Goal: Task Accomplishment & Management: Complete application form

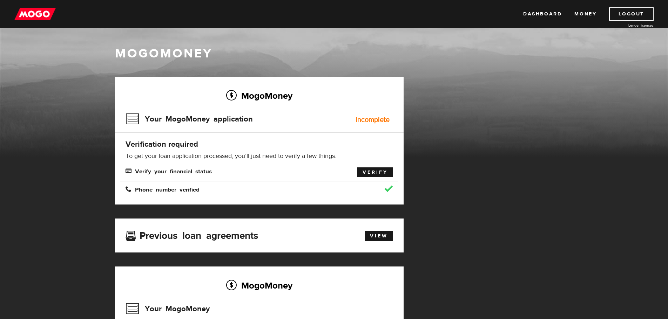
click at [371, 175] on link "Verify" at bounding box center [375, 173] width 36 height 10
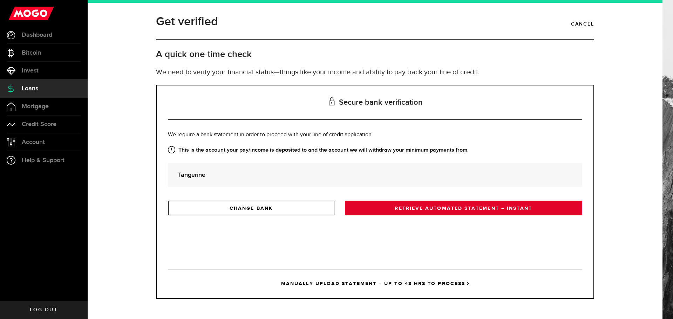
click at [388, 210] on link "RETRIEVE AUTOMATED STATEMENT – INSTANT" at bounding box center [463, 208] width 237 height 15
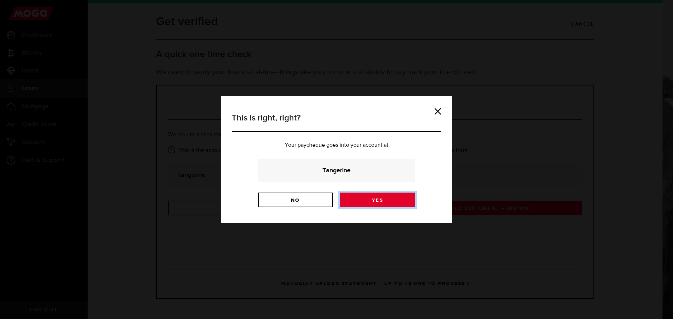
click at [388, 203] on link "Yes" at bounding box center [377, 200] width 75 height 15
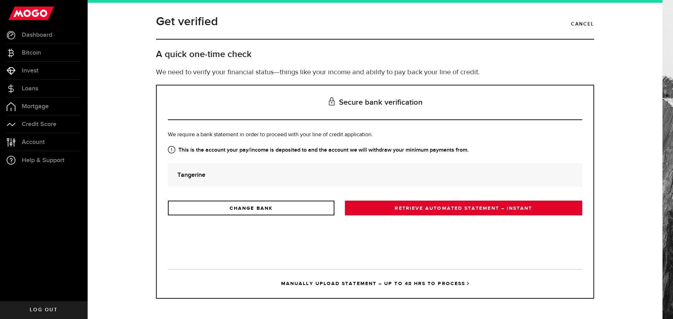
click at [446, 213] on link "RETRIEVE AUTOMATED STATEMENT – INSTANT" at bounding box center [463, 208] width 237 height 15
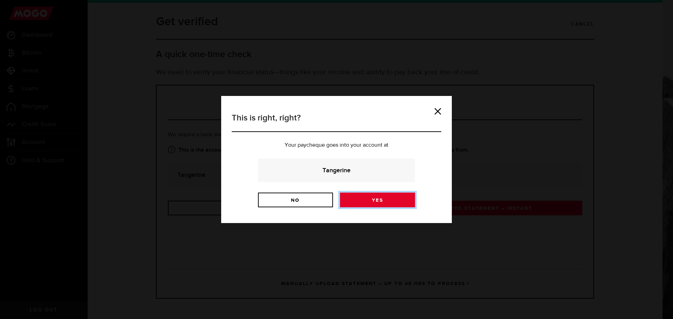
click at [384, 204] on link "Yes" at bounding box center [377, 200] width 75 height 15
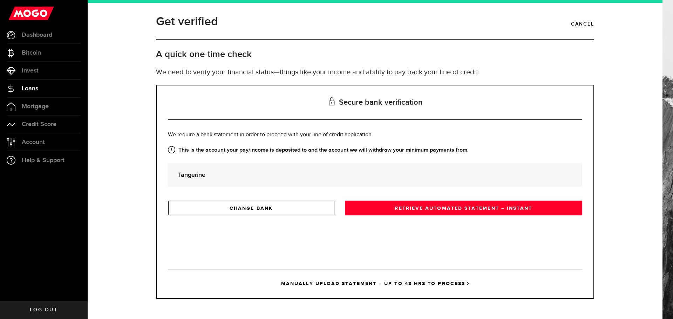
click at [33, 88] on span "Loans" at bounding box center [30, 89] width 16 height 6
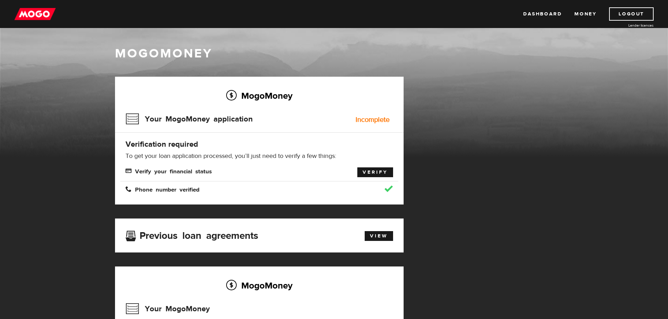
click at [369, 174] on link "Verify" at bounding box center [375, 173] width 36 height 10
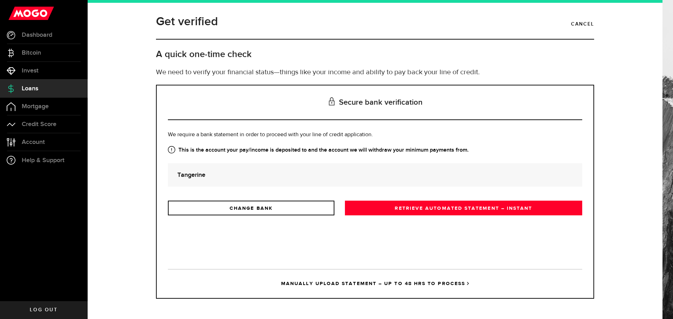
click at [439, 207] on link "RETRIEVE AUTOMATED STATEMENT – INSTANT" at bounding box center [463, 208] width 237 height 15
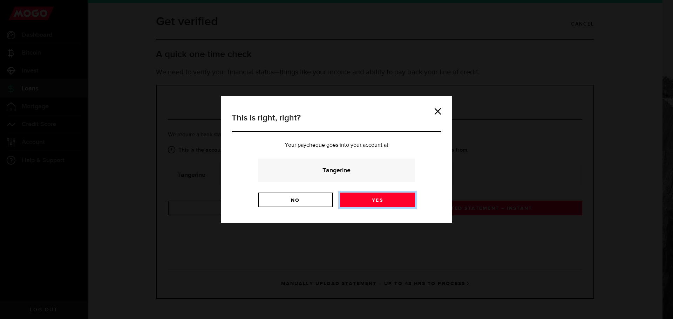
click at [366, 198] on link "Yes" at bounding box center [377, 200] width 75 height 15
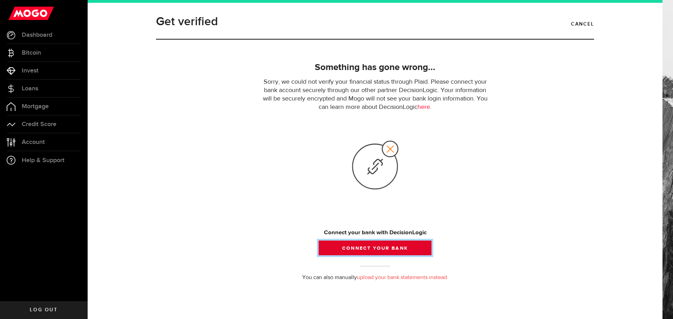
click at [378, 249] on button "Connect your bank" at bounding box center [375, 248] width 113 height 15
click at [386, 245] on button "Connect your bank" at bounding box center [375, 248] width 113 height 15
click at [383, 248] on button "Connect your bank" at bounding box center [375, 248] width 113 height 15
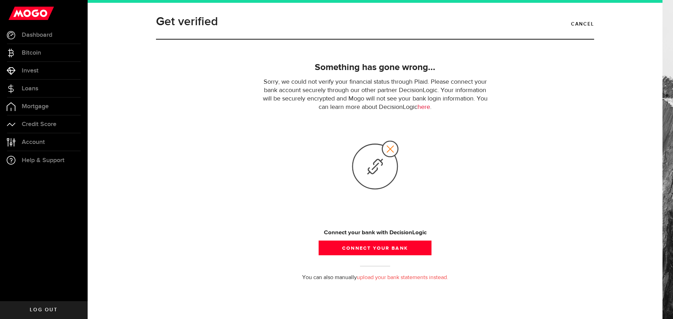
click at [425, 109] on link "here" at bounding box center [424, 107] width 13 height 6
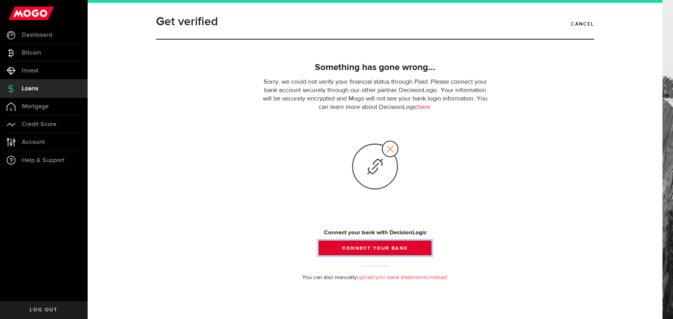
click at [385, 251] on button "Connect your bank" at bounding box center [375, 248] width 113 height 15
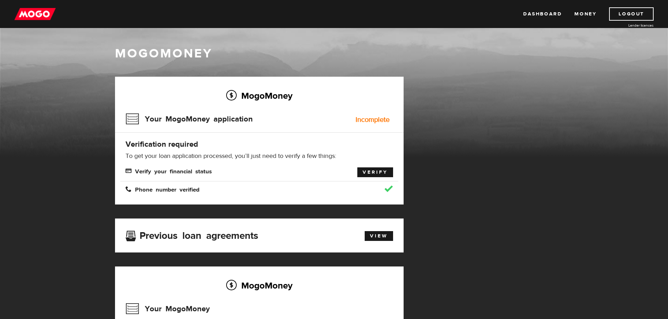
click at [369, 170] on link "Verify" at bounding box center [375, 173] width 36 height 10
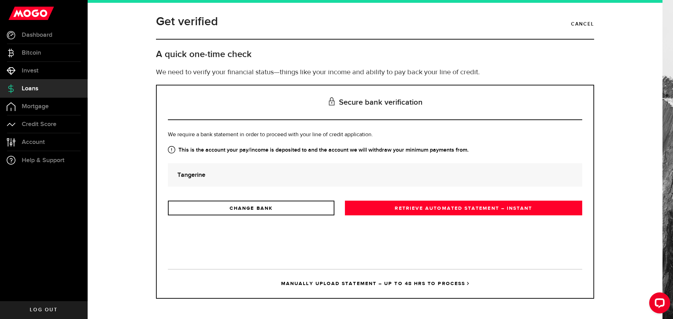
click at [371, 198] on div "Is this the bank account you want us to get your bank statements from? We requi…" at bounding box center [375, 173] width 414 height 85
click at [387, 213] on link "RETRIEVE AUTOMATED STATEMENT – INSTANT" at bounding box center [463, 208] width 237 height 15
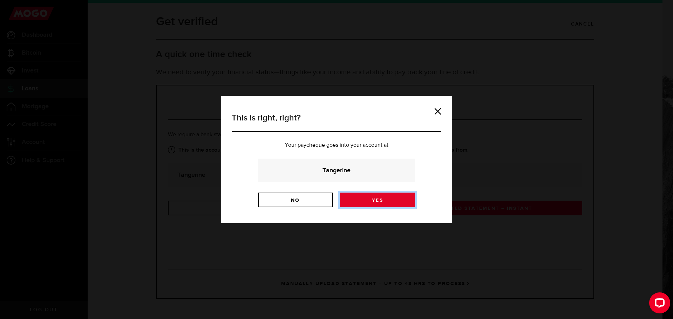
click at [380, 199] on link "Yes" at bounding box center [377, 200] width 75 height 15
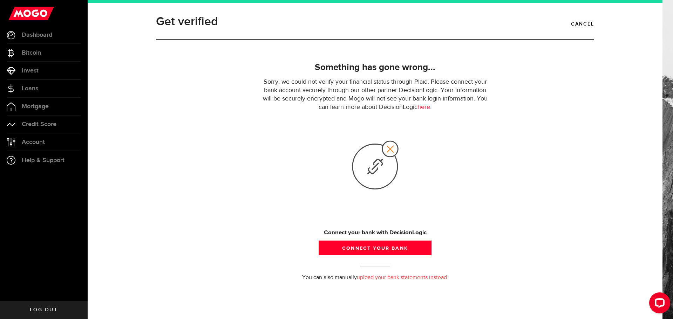
click at [404, 277] on link "upload your bank statements instead." at bounding box center [402, 278] width 91 height 6
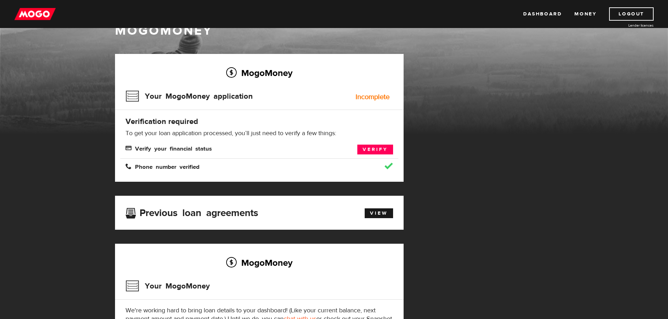
scroll to position [35, 0]
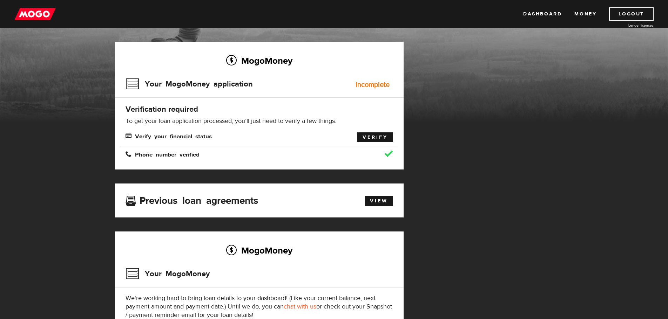
click at [375, 138] on link "Verify" at bounding box center [375, 138] width 36 height 10
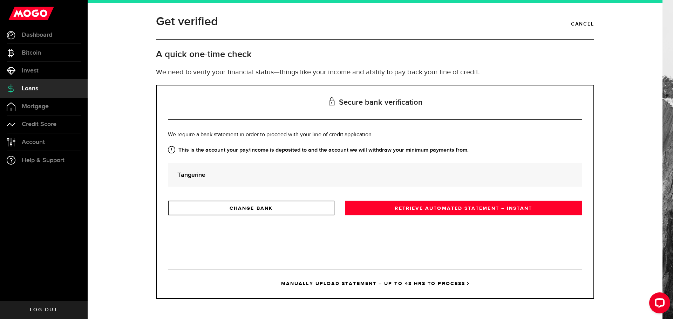
click at [405, 285] on link "MANUALLY UPLOAD STATEMENT – UP TO 48 HRS TO PROCESS" at bounding box center [375, 283] width 414 height 29
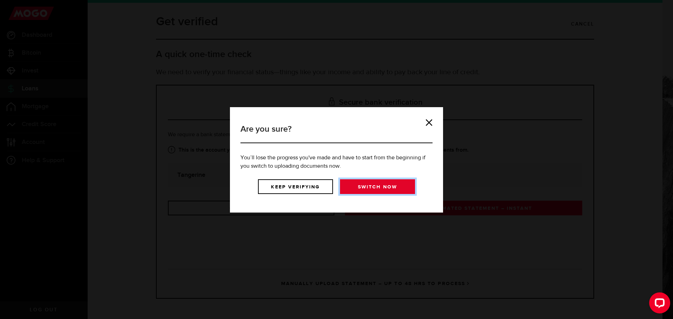
click at [379, 190] on link "Switch now" at bounding box center [377, 186] width 75 height 15
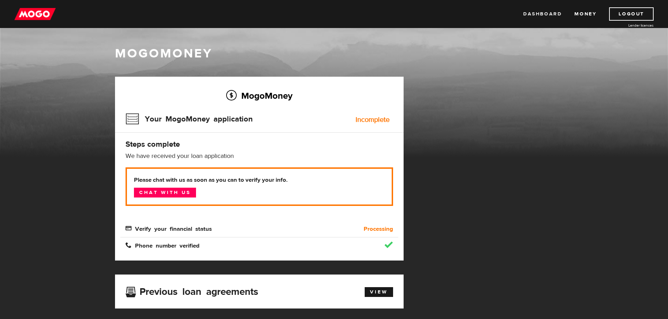
click at [549, 14] on link "Dashboard" at bounding box center [542, 13] width 39 height 13
